Goal: Check status

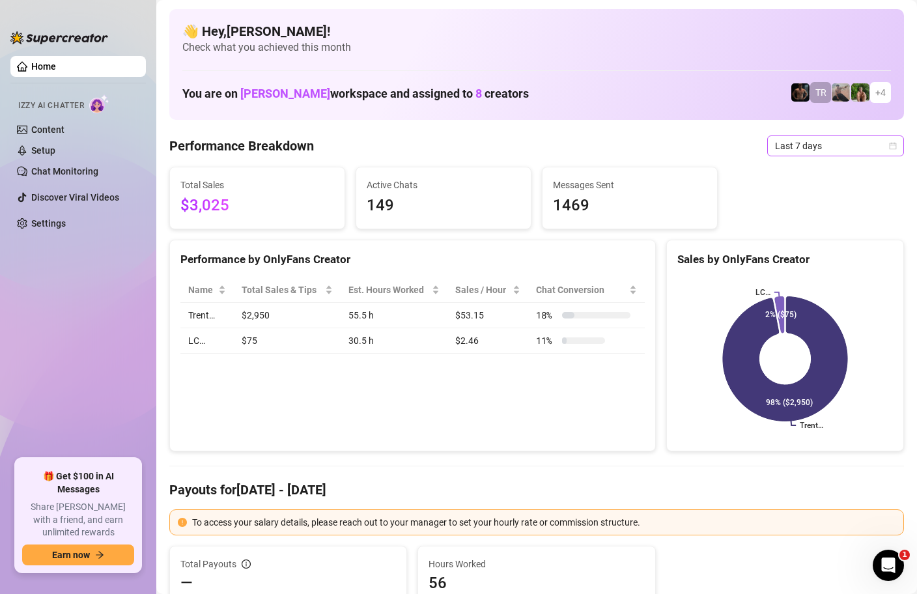
click at [892, 142] on icon "calendar" at bounding box center [893, 146] width 8 height 8
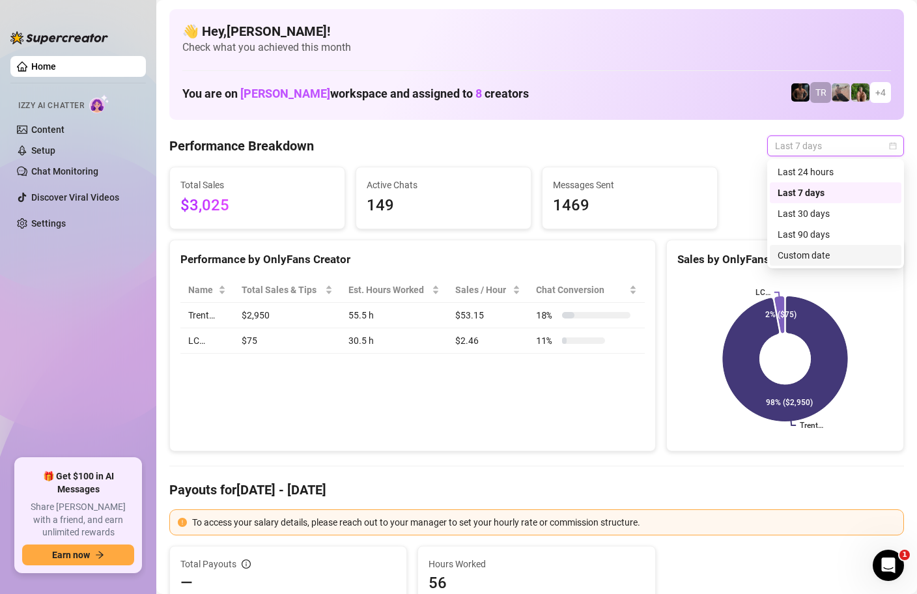
click at [804, 252] on div "Custom date" at bounding box center [836, 255] width 116 height 14
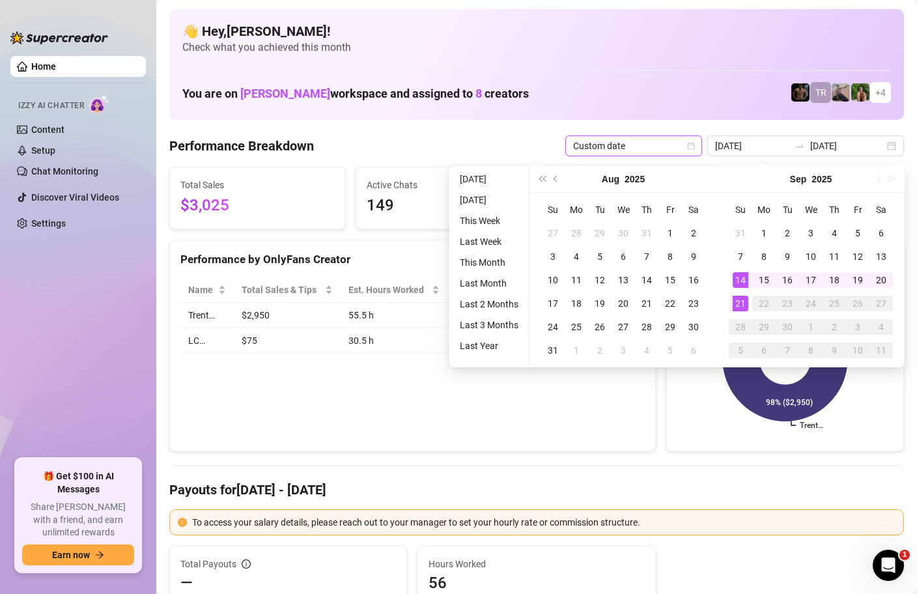
type input "[DATE]"
click at [733, 298] on div "21" at bounding box center [741, 304] width 16 height 16
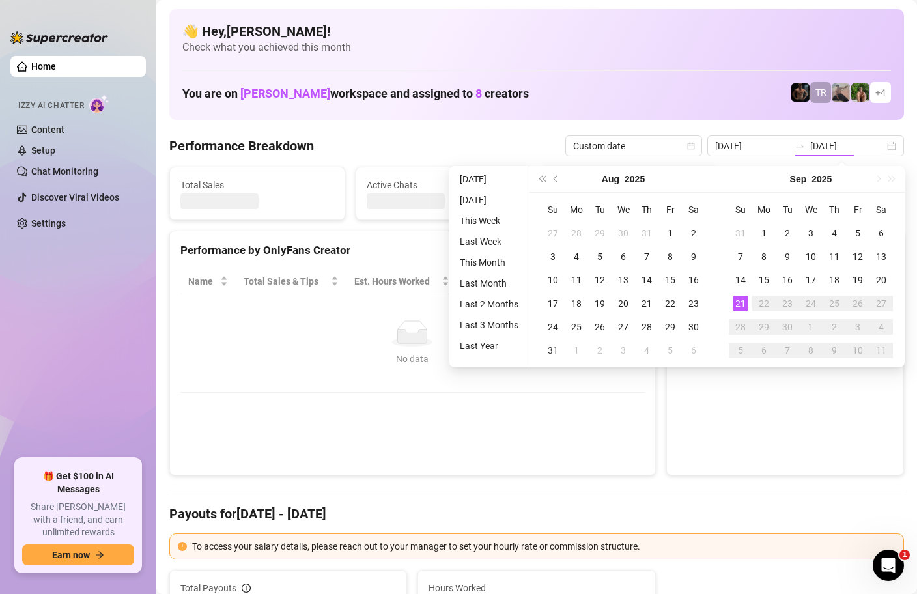
type input "[DATE]"
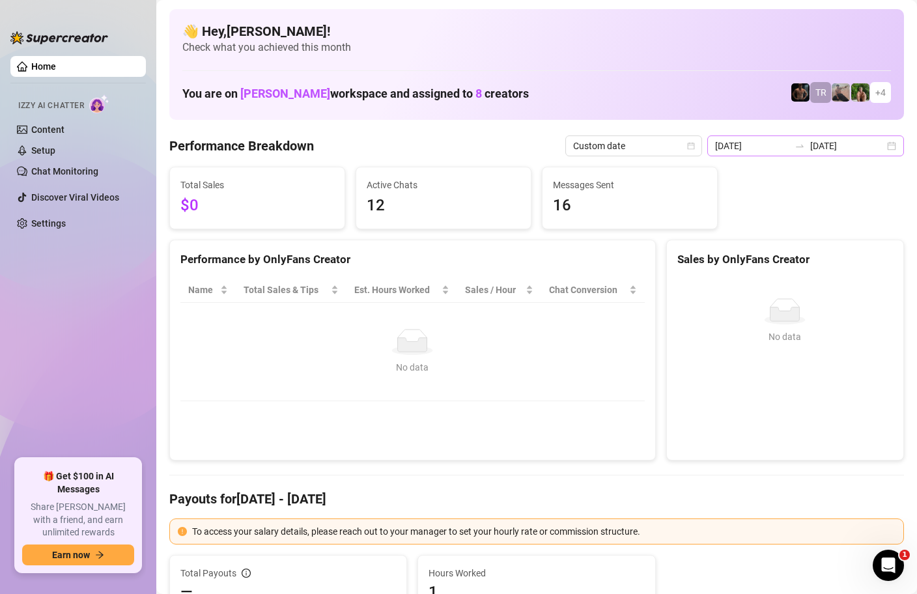
click at [894, 147] on div "[DATE] [DATE]" at bounding box center [805, 145] width 197 height 21
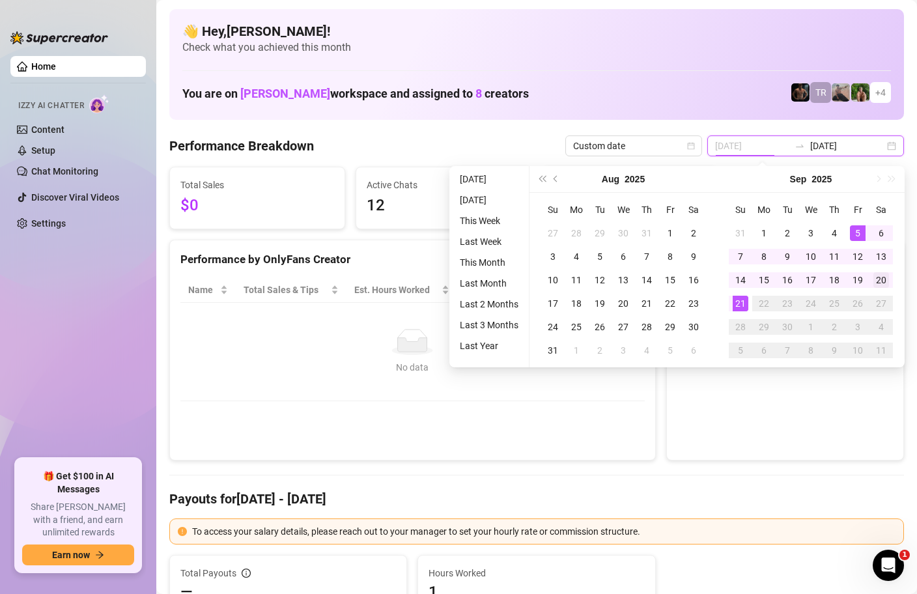
type input "[DATE]"
click at [884, 278] on div "20" at bounding box center [881, 280] width 16 height 16
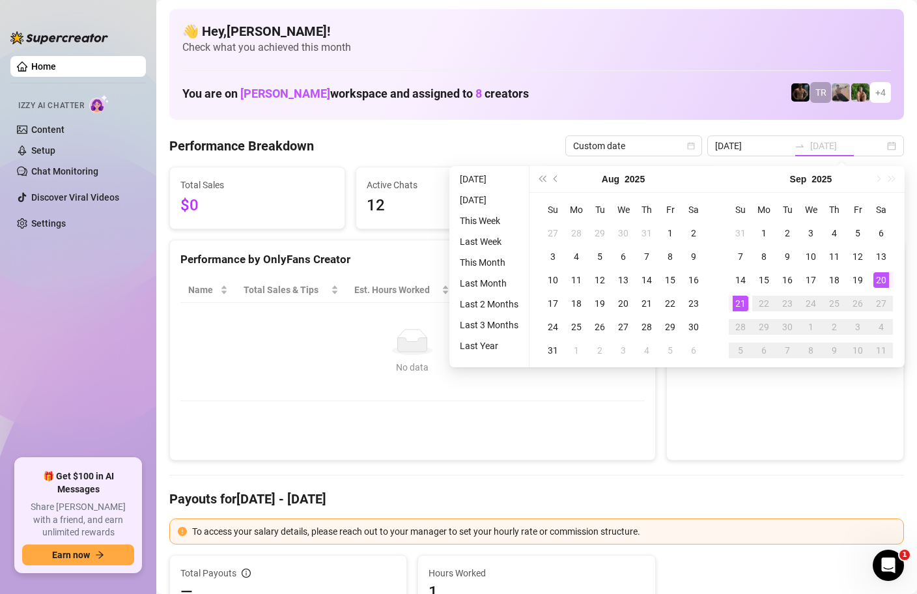
click at [884, 278] on div "20" at bounding box center [881, 280] width 16 height 16
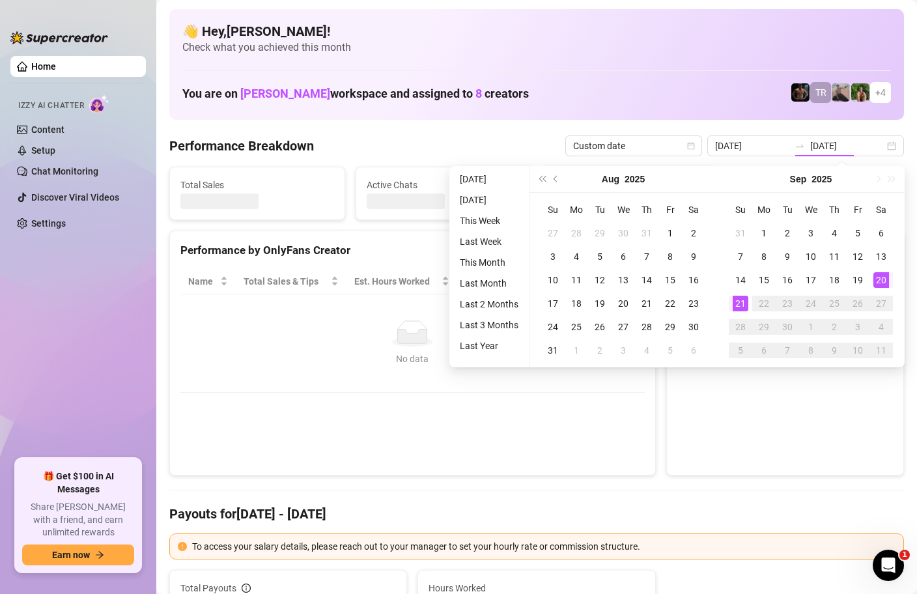
type input "[DATE]"
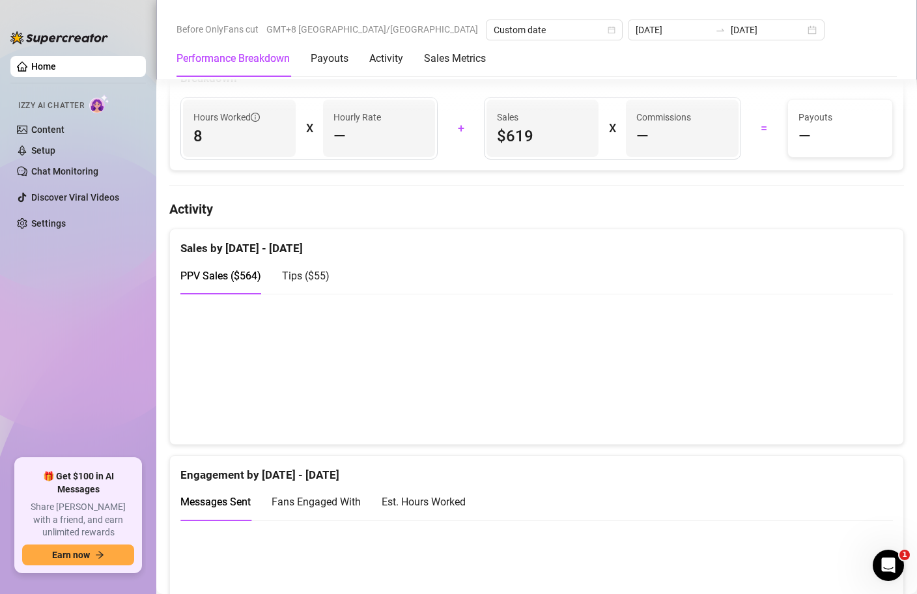
scroll to position [162, 0]
